Goal: Transaction & Acquisition: Purchase product/service

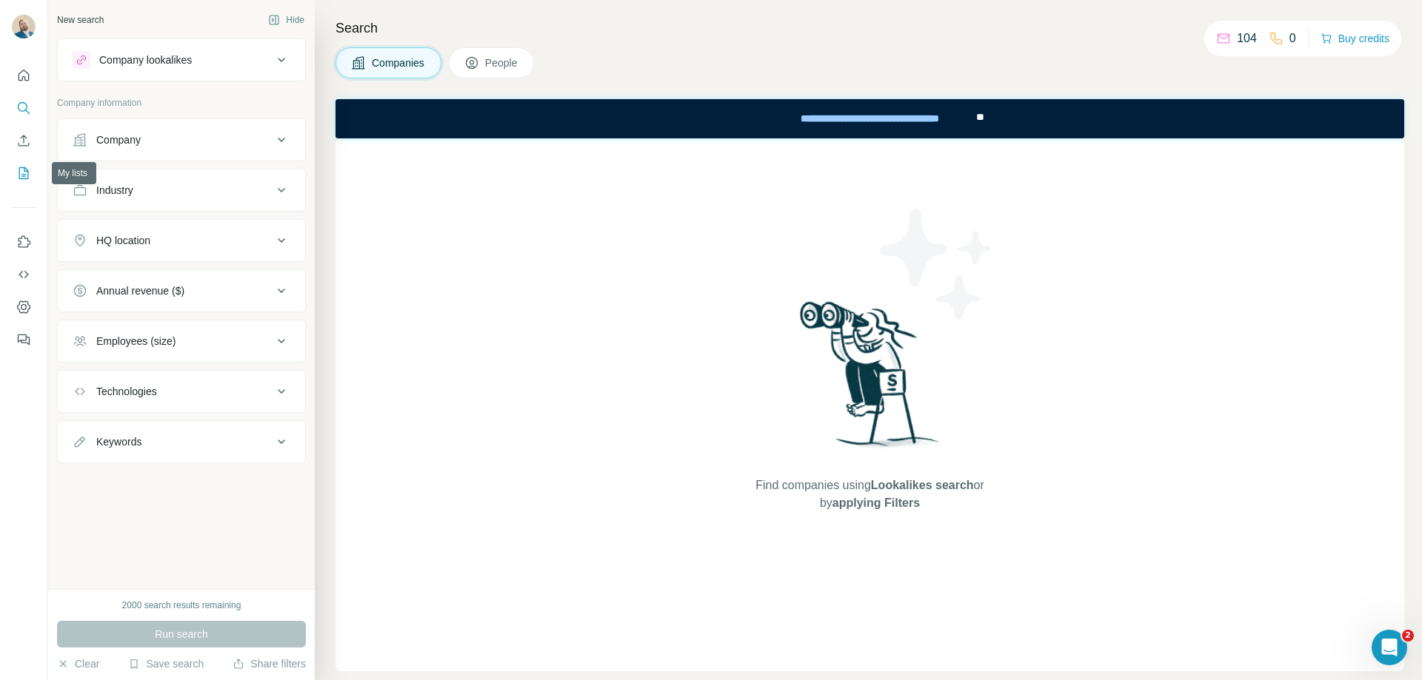
click at [21, 170] on icon "My lists" at bounding box center [23, 173] width 15 height 15
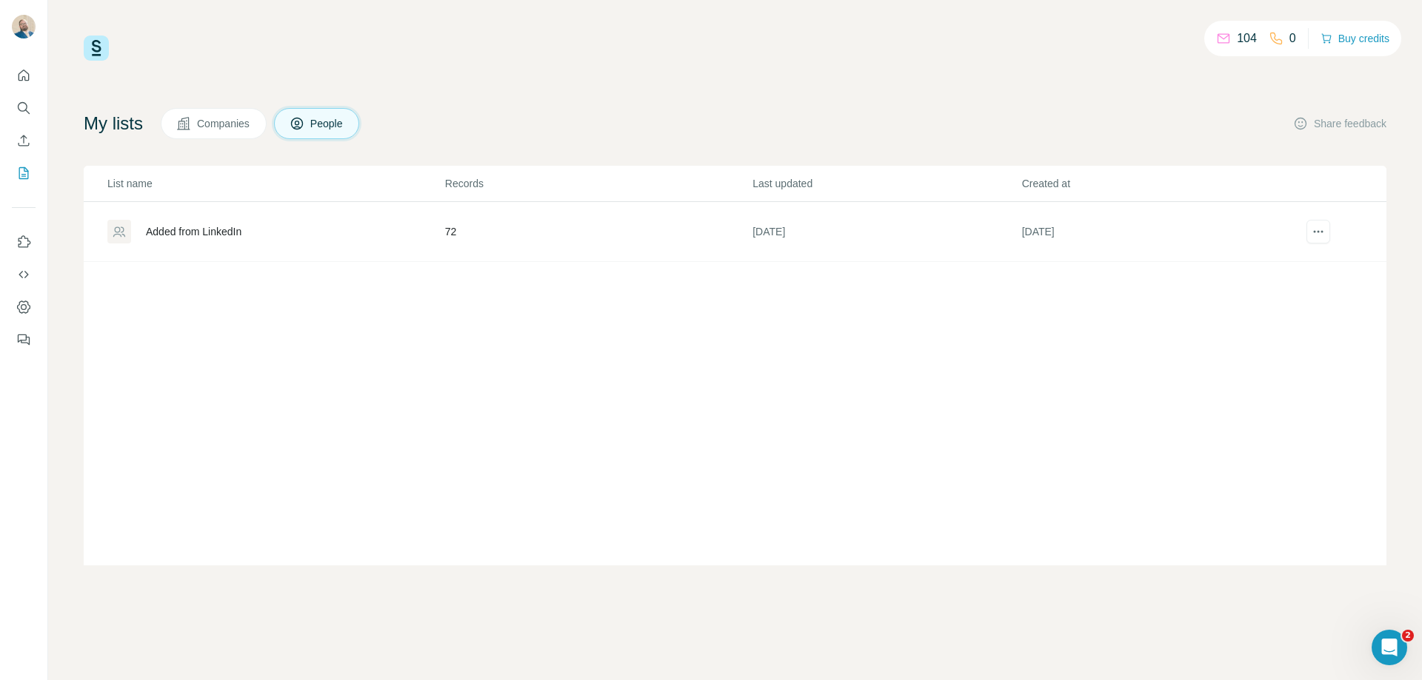
click at [220, 226] on div "Added from LinkedIn" at bounding box center [194, 231] width 96 height 15
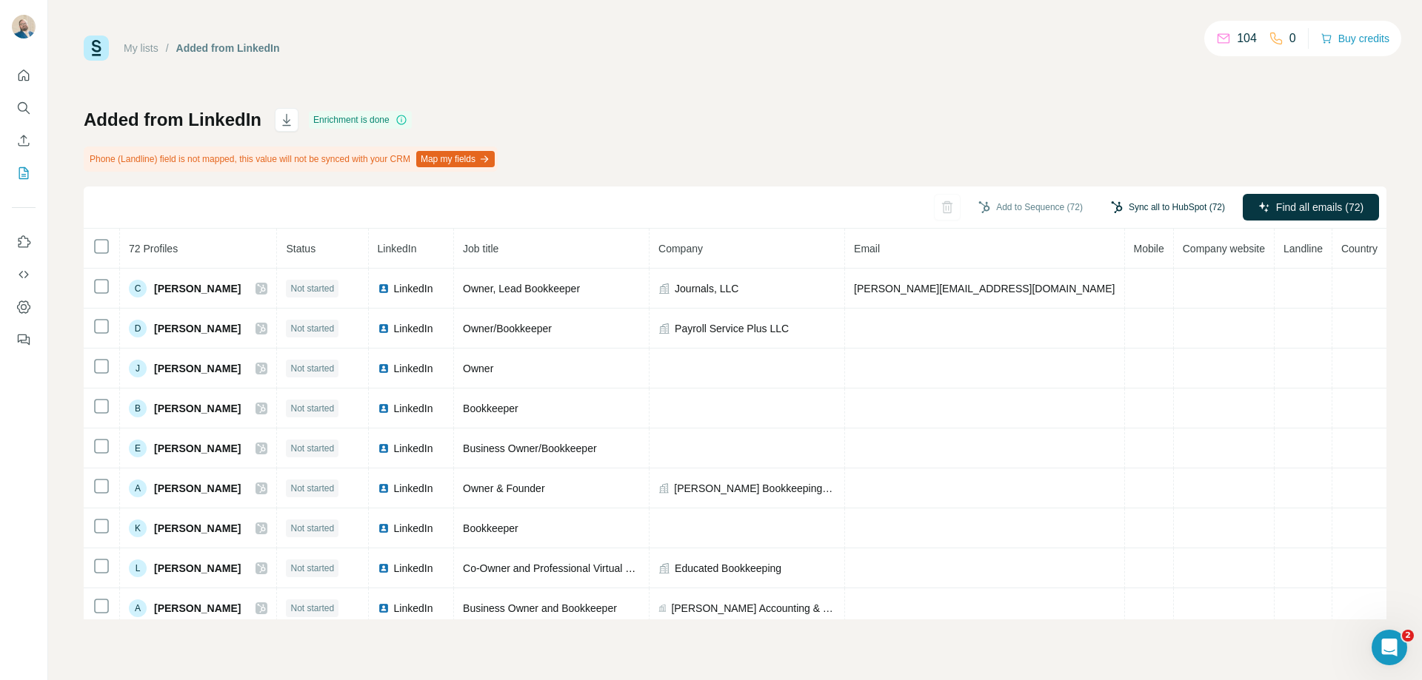
click at [1164, 210] on button "Sync all to HubSpot (72)" at bounding box center [1167, 207] width 135 height 22
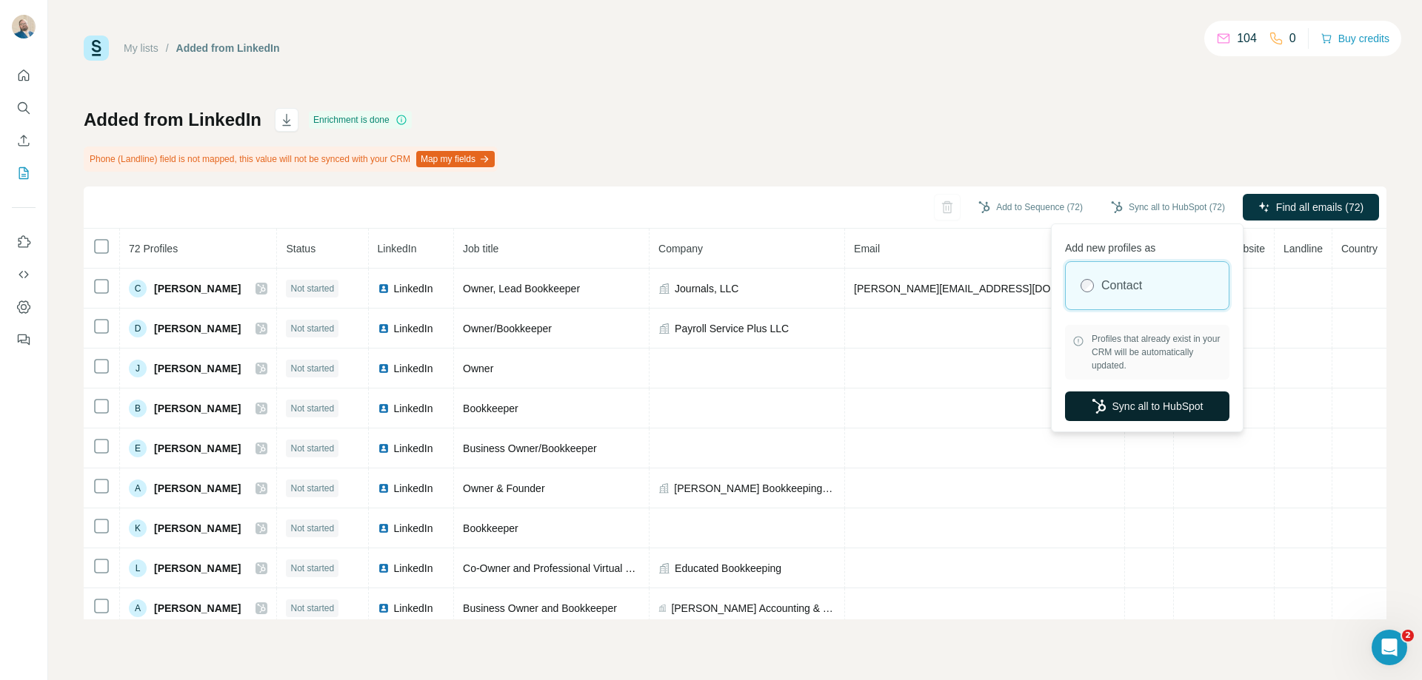
click at [1127, 411] on button "Sync all to HubSpot" at bounding box center [1147, 407] width 164 height 30
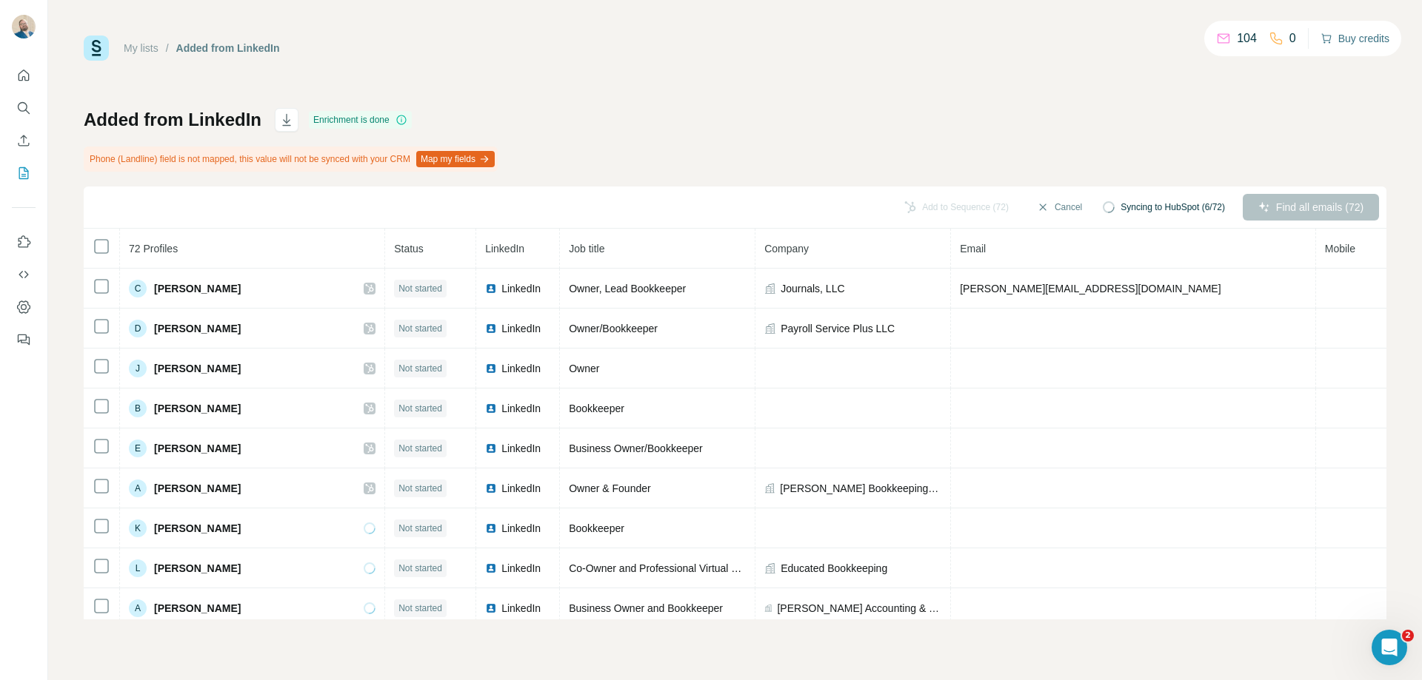
click at [1343, 46] on button "Buy credits" at bounding box center [1354, 38] width 69 height 21
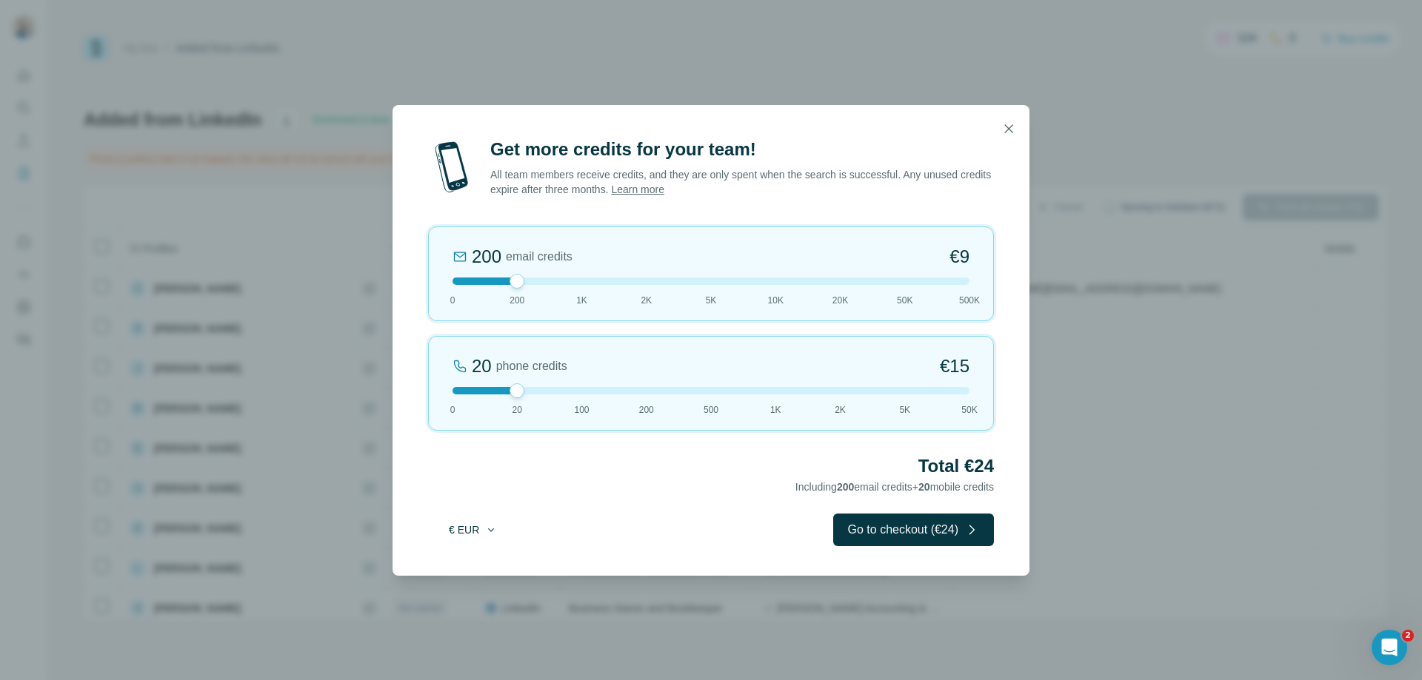
click at [474, 536] on button "€ EUR" at bounding box center [472, 530] width 69 height 27
click at [471, 560] on span "$ USD" at bounding box center [456, 563] width 30 height 15
drag, startPoint x: 517, startPoint y: 385, endPoint x: 327, endPoint y: 394, distance: 189.7
click at [327, 394] on div "Get more credits for your team! All team members receive credits, and they are …" at bounding box center [711, 340] width 1422 height 680
drag, startPoint x: 520, startPoint y: 280, endPoint x: 529, endPoint y: 291, distance: 14.2
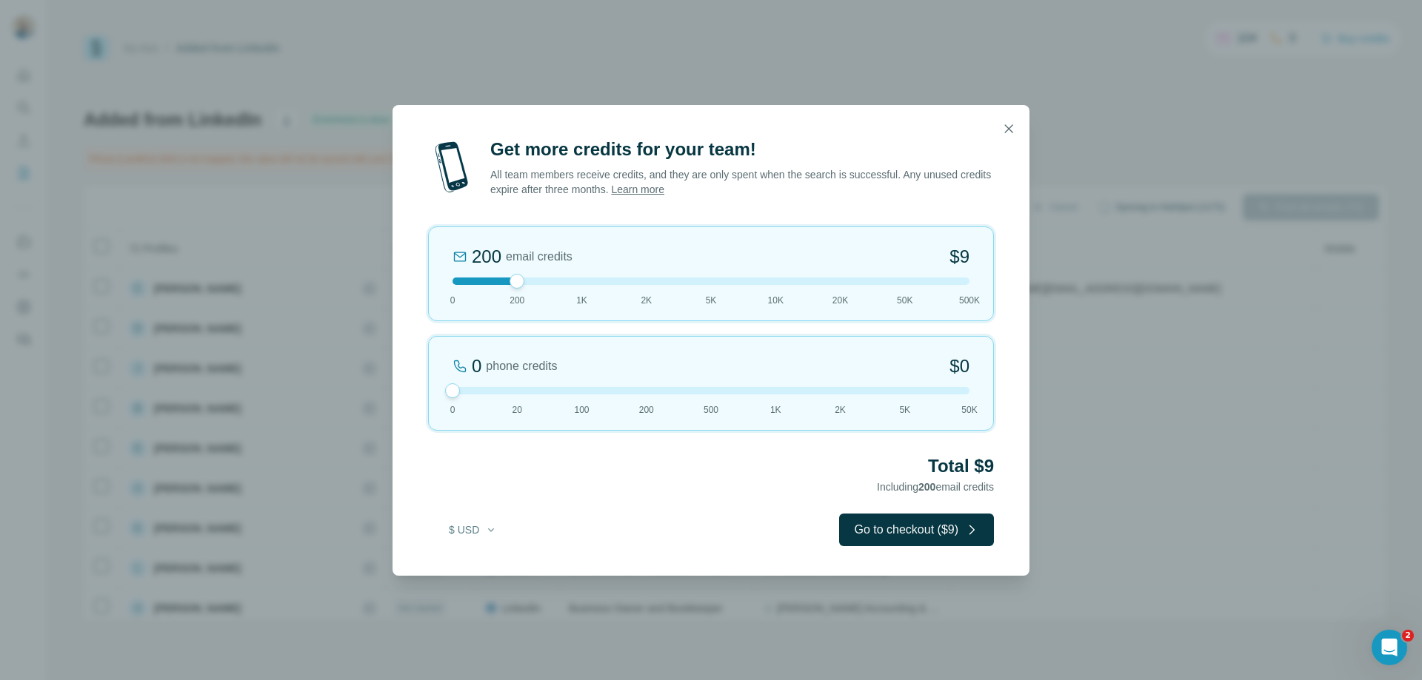
click at [529, 291] on div "200 email credits $9 0 200 1K 2K 5K 10K 20K 50K 500K" at bounding box center [711, 274] width 566 height 95
drag, startPoint x: 520, startPoint y: 284, endPoint x: 533, endPoint y: 299, distance: 19.4
click at [533, 299] on div "200 email credits $9 0 200 1K 2K 5K 10K 20K 50K 500K" at bounding box center [711, 274] width 566 height 95
click at [578, 287] on div "200 email credits $9 0 200 1K 2K 5K 10K 20K 50K 500K" at bounding box center [711, 274] width 566 height 95
drag, startPoint x: 578, startPoint y: 287, endPoint x: 516, endPoint y: 286, distance: 62.2
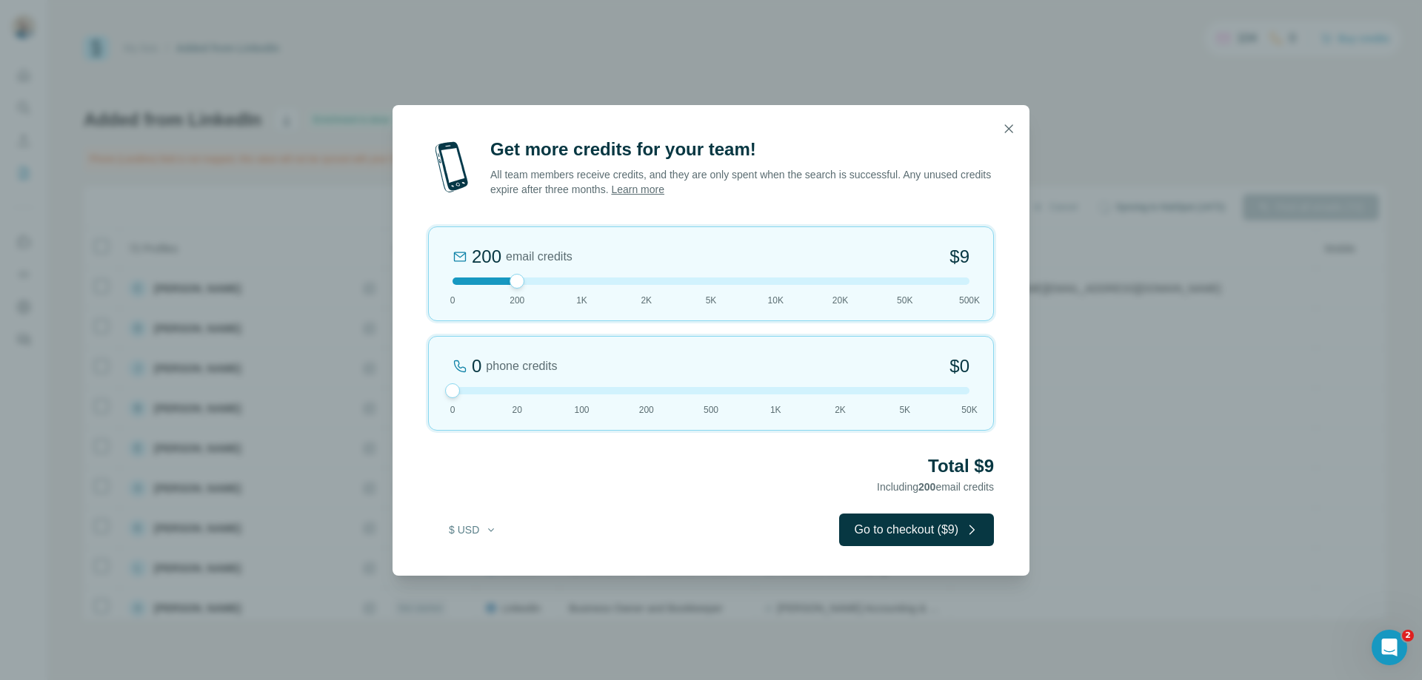
click at [516, 286] on div at bounding box center [516, 281] width 15 height 15
click at [1003, 130] on icon "button" at bounding box center [1008, 128] width 15 height 15
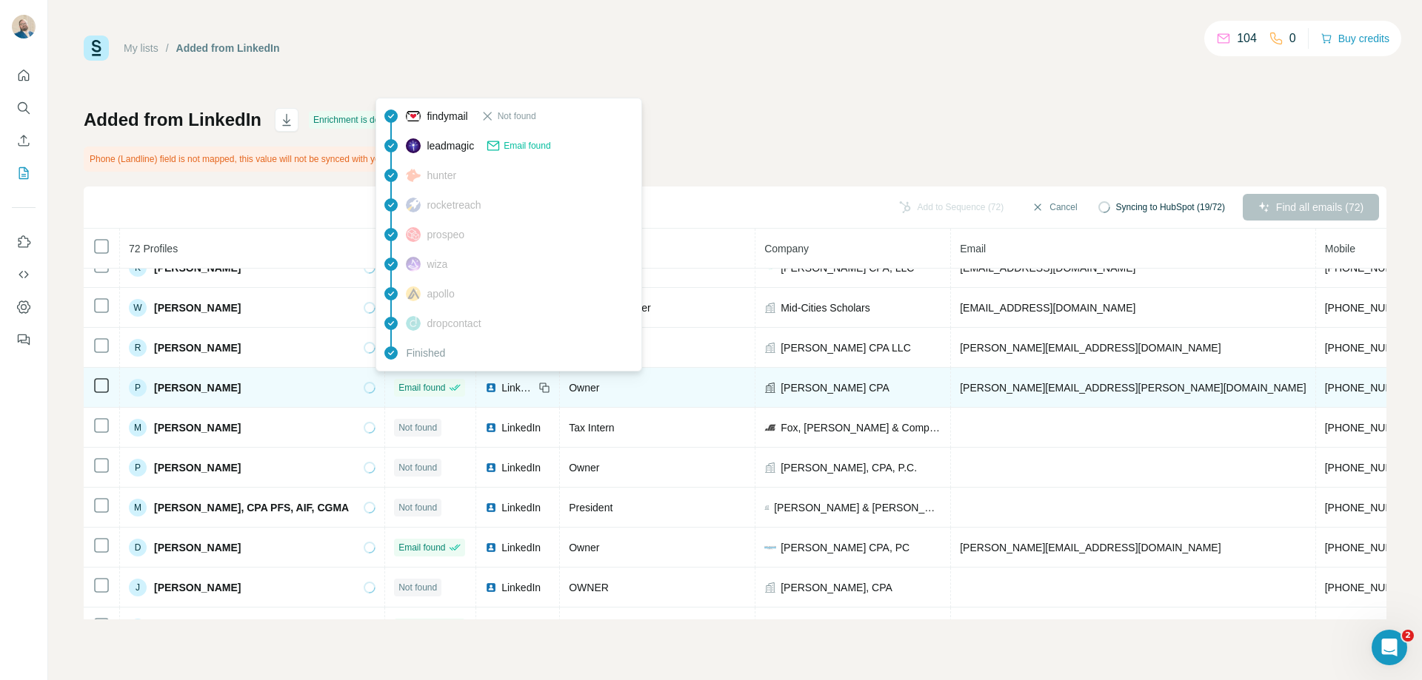
scroll to position [666, 0]
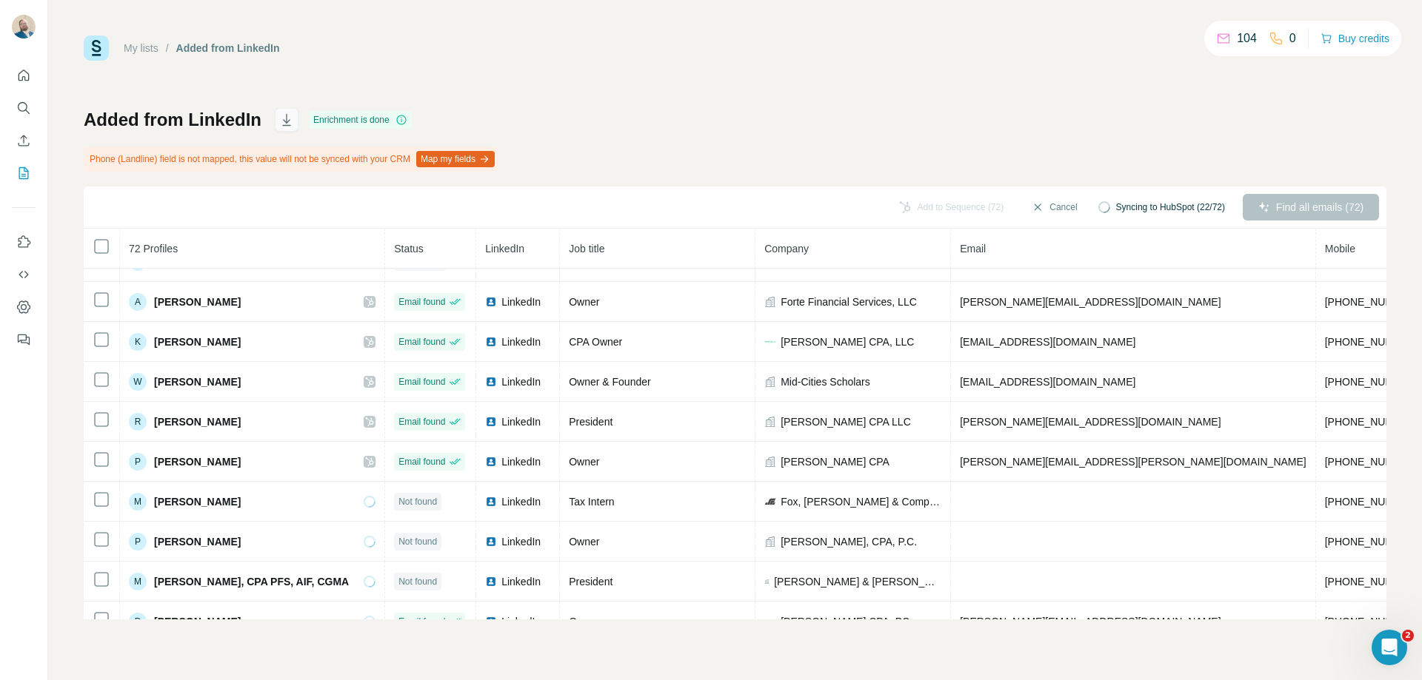
drag, startPoint x: 275, startPoint y: 121, endPoint x: 287, endPoint y: 122, distance: 11.2
click at [277, 121] on button "button" at bounding box center [287, 120] width 24 height 24
